Goal: Navigation & Orientation: Find specific page/section

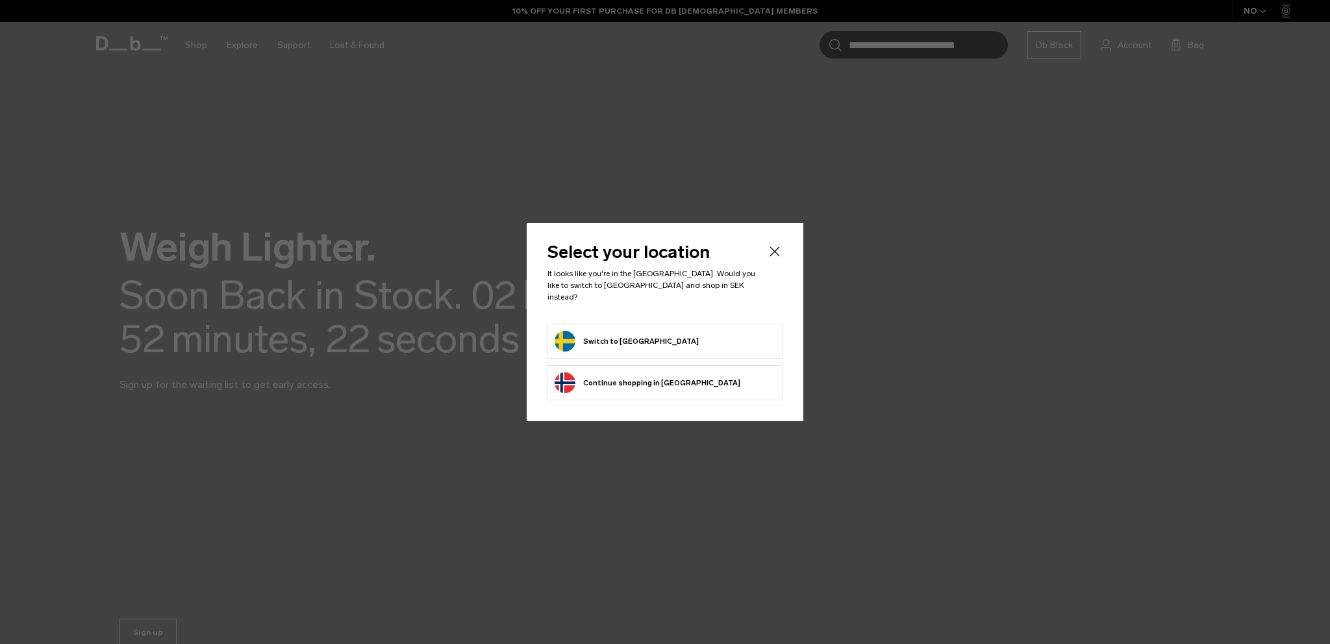
click at [665, 344] on form "Switch to Sweden" at bounding box center [665, 341] width 221 height 21
click at [620, 336] on button "Switch to Sweden" at bounding box center [627, 341] width 144 height 21
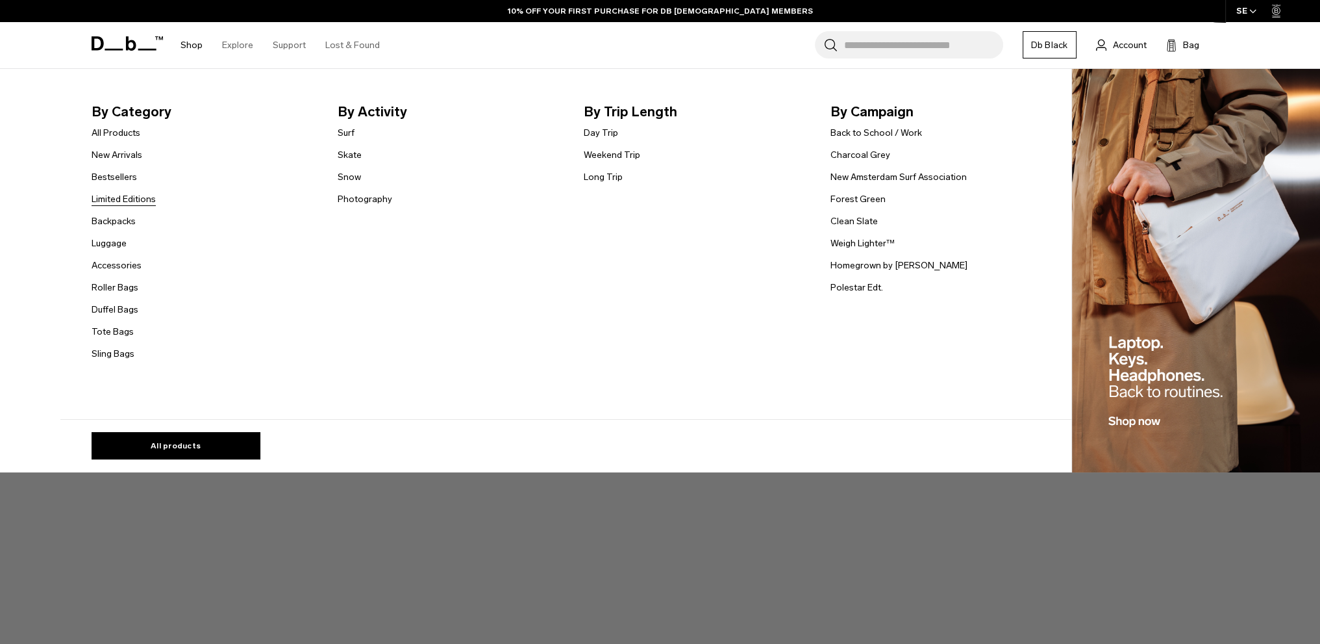
click at [132, 196] on link "Limited Editions" at bounding box center [124, 199] width 64 height 14
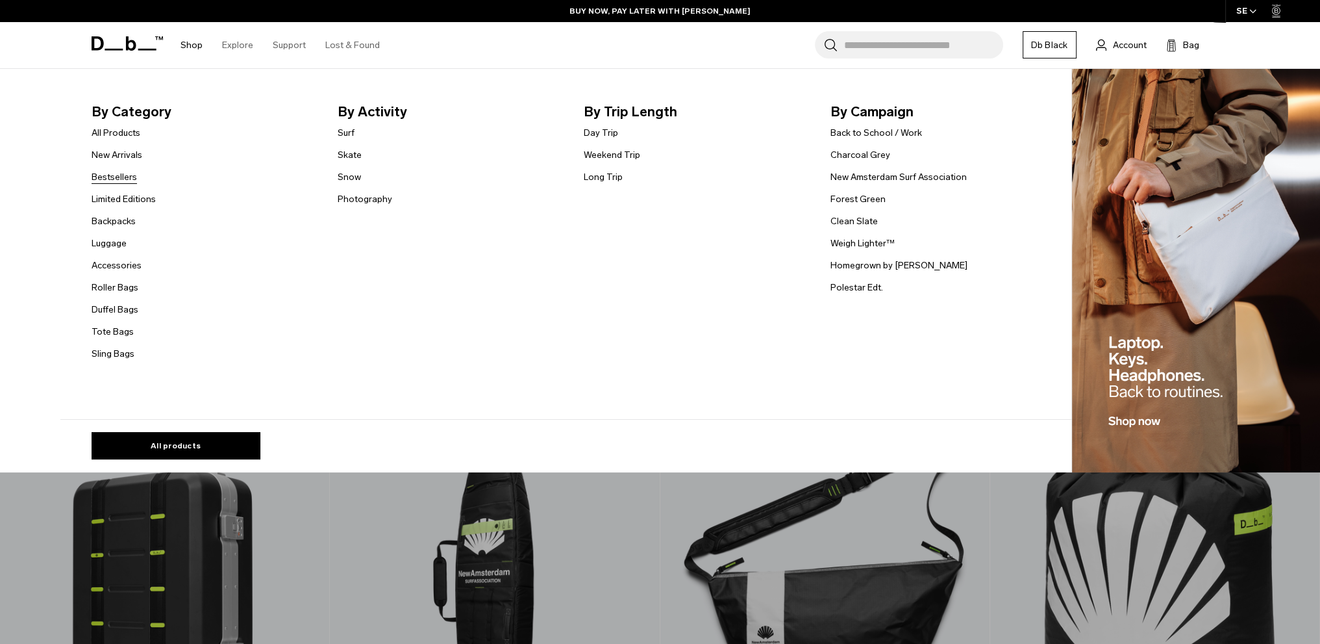
click at [131, 179] on link "Bestsellers" at bounding box center [114, 177] width 45 height 14
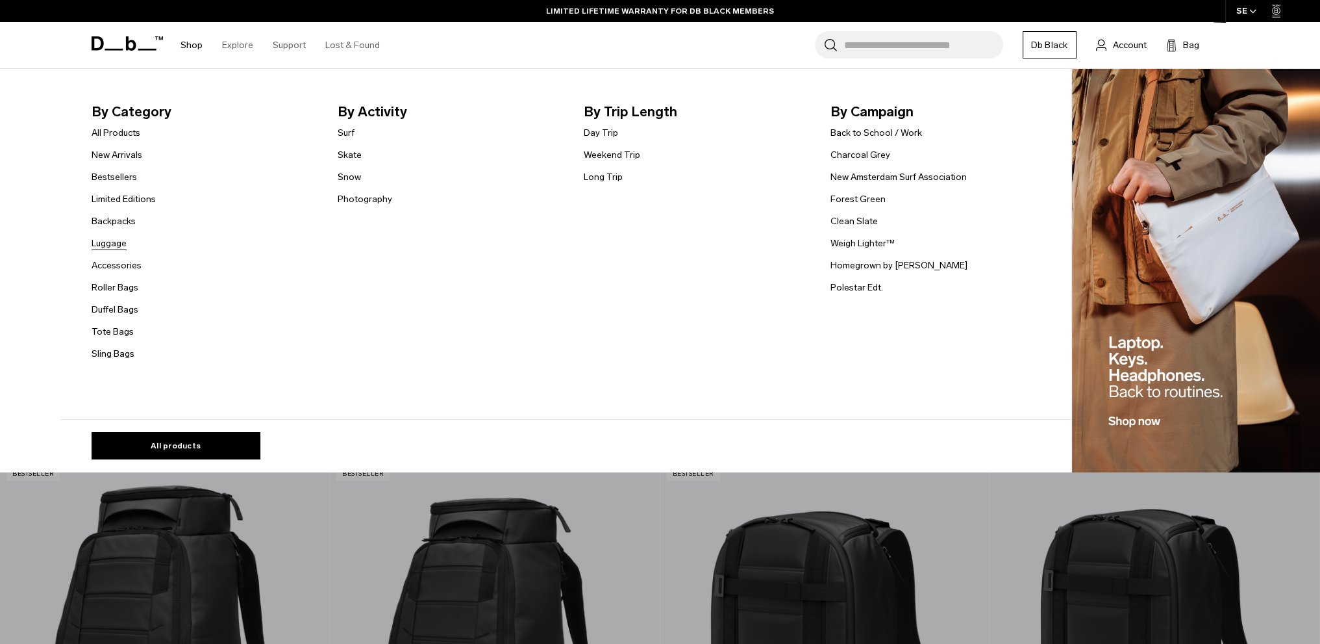
click at [126, 249] on link "Luggage" at bounding box center [109, 243] width 35 height 14
